Goal: Learn about a topic

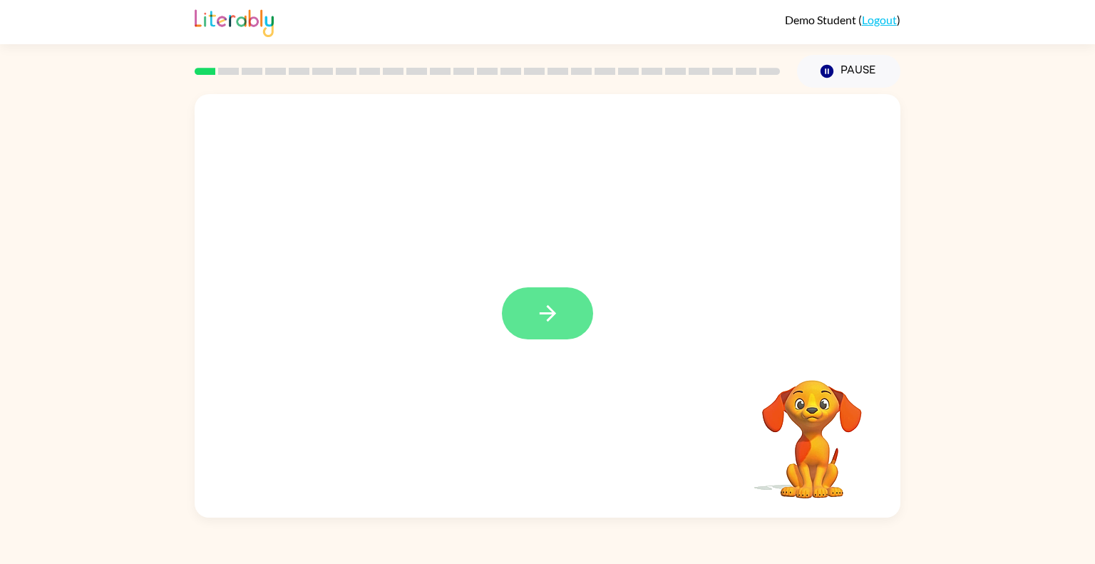
click at [559, 332] on button "button" at bounding box center [547, 313] width 91 height 52
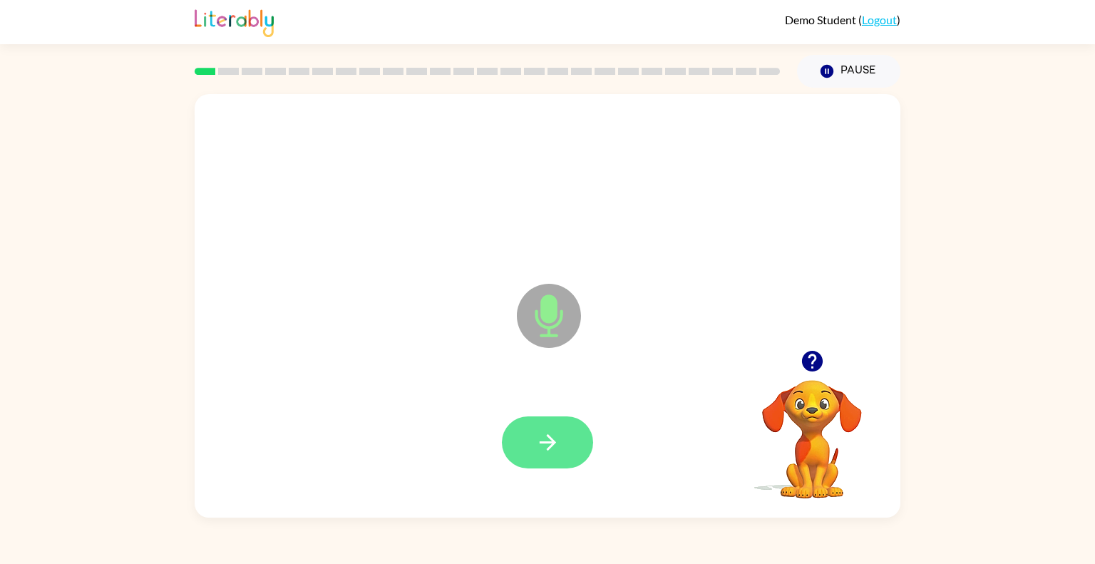
click at [540, 435] on icon "button" at bounding box center [548, 442] width 25 height 25
click at [562, 439] on button "button" at bounding box center [547, 443] width 91 height 52
click at [550, 448] on icon "button" at bounding box center [547, 442] width 16 height 16
